Goal: Transaction & Acquisition: Book appointment/travel/reservation

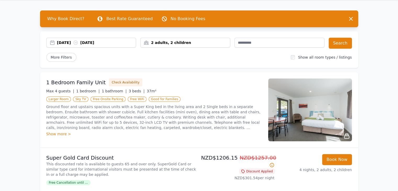
click at [104, 43] on div "[DATE] [DATE]" at bounding box center [96, 42] width 79 height 5
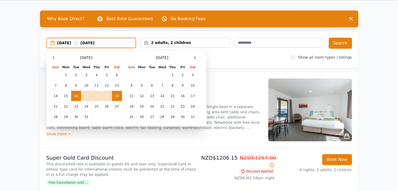
click at [104, 43] on div "[DATE] [DATE]" at bounding box center [96, 42] width 78 height 5
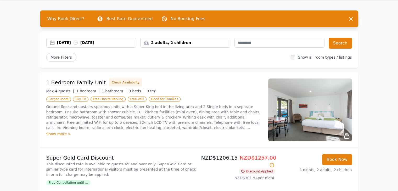
click at [113, 43] on div "[DATE] [DATE]" at bounding box center [96, 42] width 79 height 5
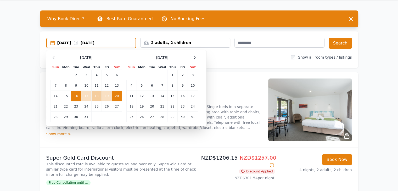
click at [95, 96] on td "18" at bounding box center [96, 96] width 10 height 10
click at [73, 96] on td "16" at bounding box center [76, 96] width 10 height 10
click at [97, 98] on td "18" at bounding box center [96, 96] width 10 height 10
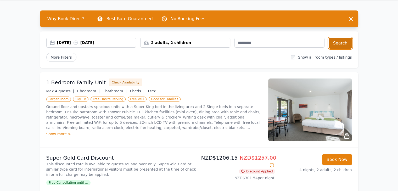
click at [333, 38] on button "Search" at bounding box center [339, 43] width 23 height 11
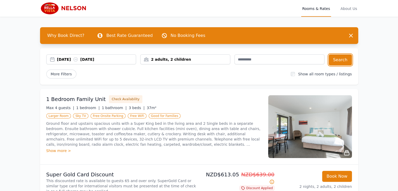
click at [98, 61] on div "[DATE] [DATE]" at bounding box center [96, 59] width 79 height 5
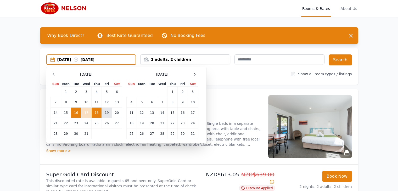
click at [107, 112] on td "19" at bounding box center [107, 112] width 10 height 10
click at [74, 112] on td "16" at bounding box center [76, 112] width 10 height 10
click at [117, 116] on td "20" at bounding box center [117, 112] width 10 height 10
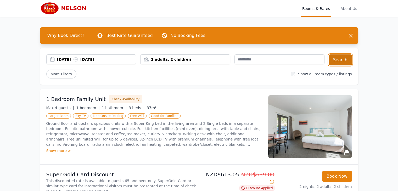
click at [339, 61] on button "Search" at bounding box center [339, 59] width 23 height 11
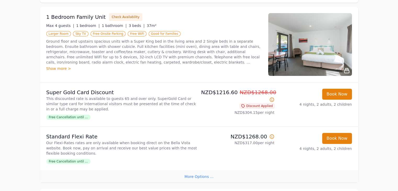
scroll to position [81, 0]
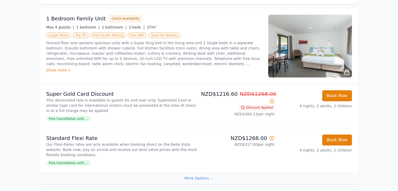
click at [348, 69] on icon at bounding box center [346, 72] width 6 height 6
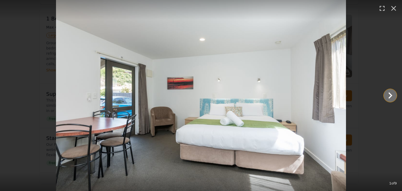
click at [392, 94] on icon "Show slide 2 of 9" at bounding box center [390, 95] width 13 height 13
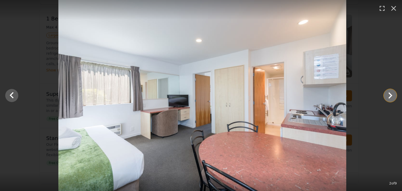
click at [392, 94] on icon "Show slide 3 of 9" at bounding box center [390, 95] width 13 height 13
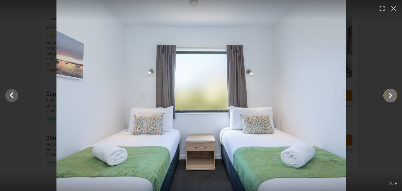
click at [392, 94] on icon "Show slide 4 of 9" at bounding box center [390, 95] width 13 height 13
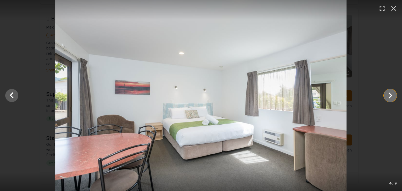
click at [392, 94] on icon "Show slide 5 of 9" at bounding box center [390, 95] width 13 height 13
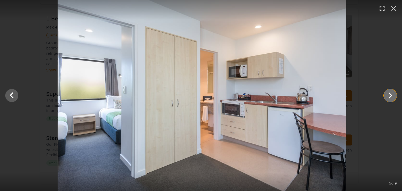
click at [392, 94] on icon "Show slide 6 of 9" at bounding box center [390, 95] width 13 height 13
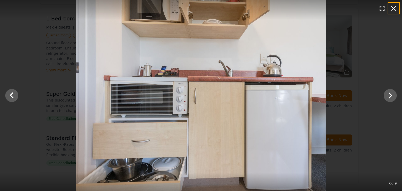
click at [395, 10] on icon "button" at bounding box center [393, 8] width 5 height 5
